Goal: Navigation & Orientation: Find specific page/section

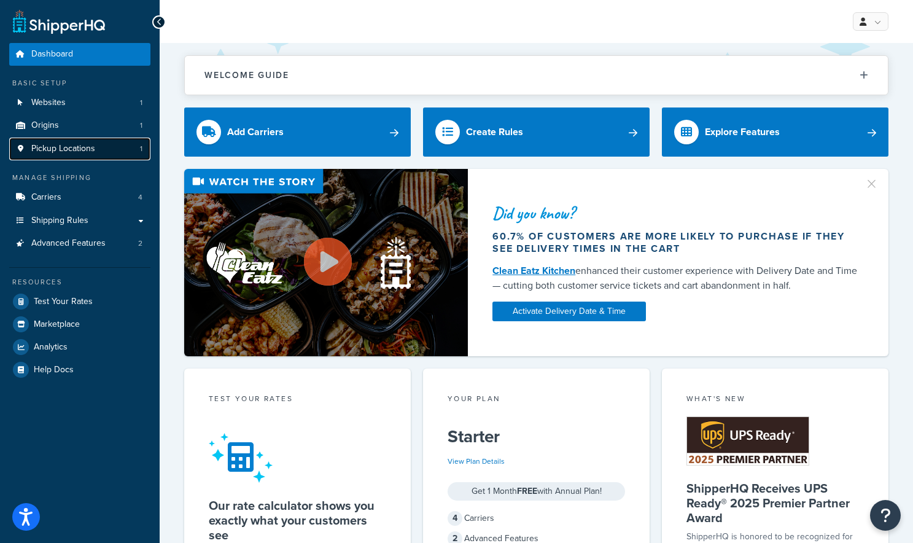
click at [61, 150] on span "Pickup Locations" at bounding box center [63, 149] width 64 height 10
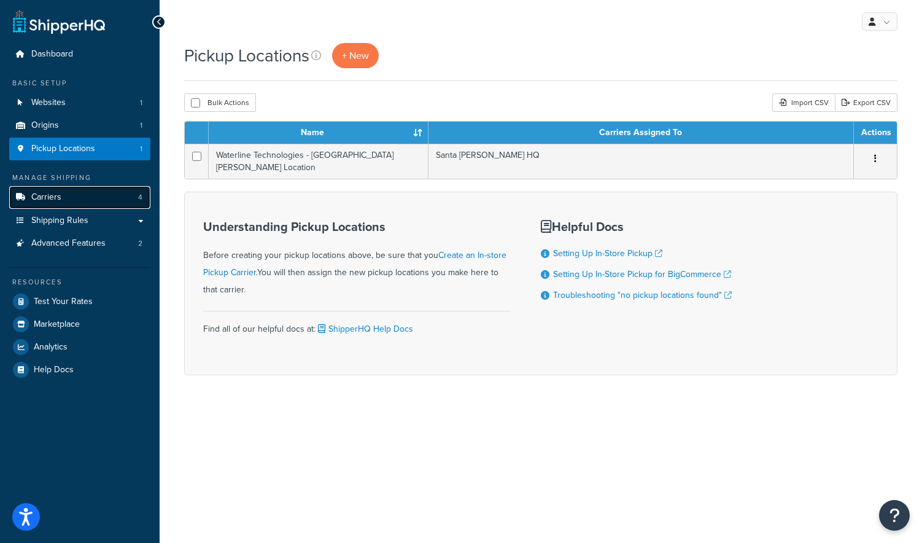
click at [66, 198] on link "Carriers 4" at bounding box center [79, 197] width 141 height 23
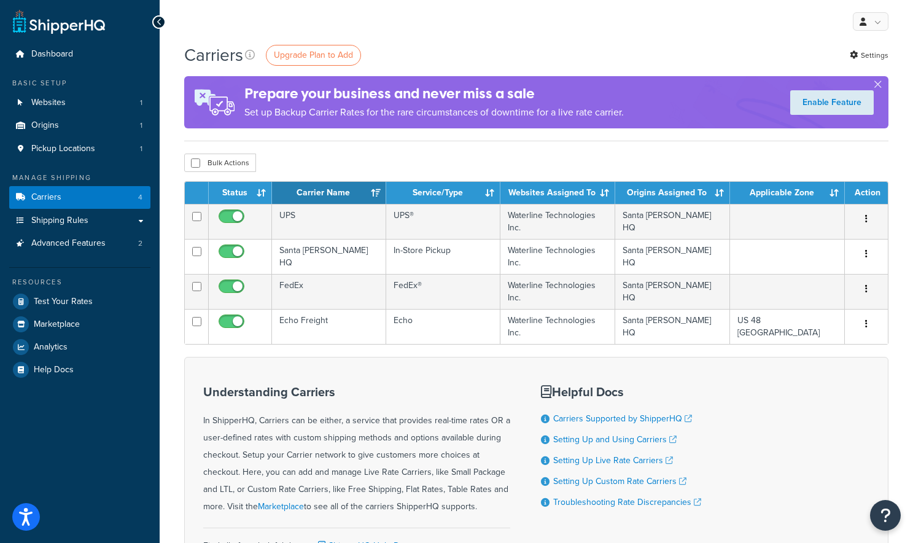
click at [755, 36] on div "My Profile Billing Global Settings Contact Us Logout" at bounding box center [537, 21] width 754 height 43
click at [58, 55] on span "Dashboard" at bounding box center [52, 54] width 42 height 10
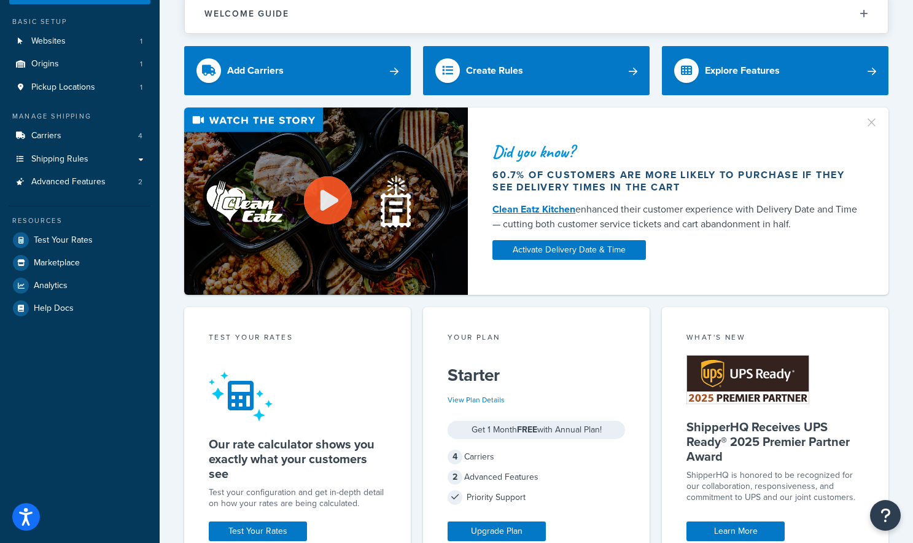
scroll to position [123, 0]
